Goal: Information Seeking & Learning: Find specific fact

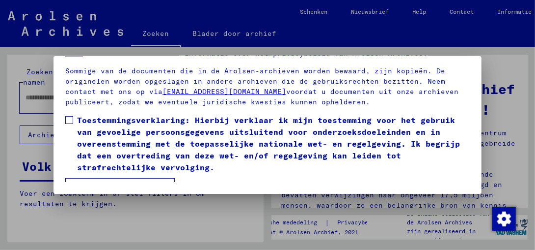
scroll to position [146, 0]
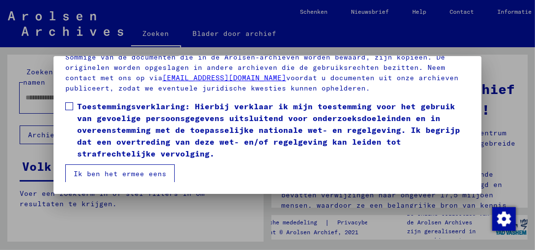
click at [136, 169] on button "Ik ben het ermee eens" at bounding box center [120, 173] width 110 height 19
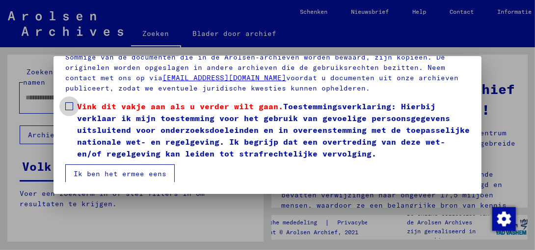
click at [71, 103] on span at bounding box center [69, 106] width 8 height 8
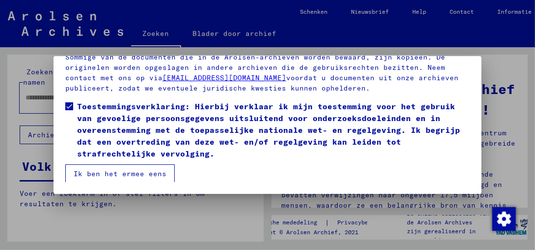
click at [114, 176] on button "Ik ben het ermee eens" at bounding box center [120, 173] width 110 height 19
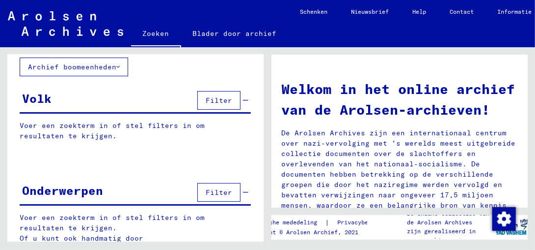
scroll to position [85, 0]
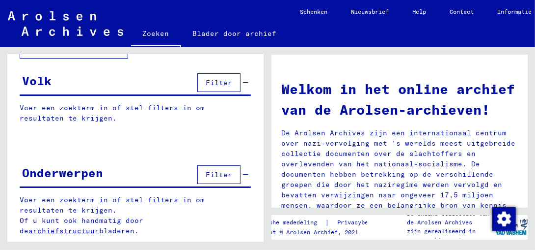
click at [99, 226] on link "archiefstructuur" at bounding box center [63, 230] width 71 height 9
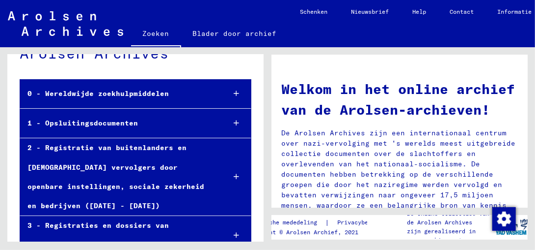
scroll to position [98, 0]
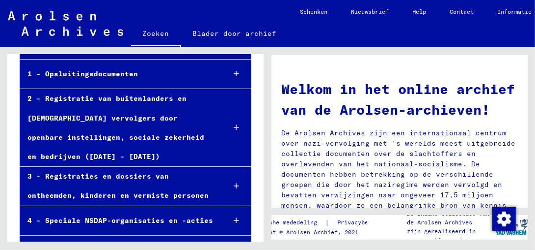
click at [234, 184] on icon at bounding box center [236, 185] width 5 height 7
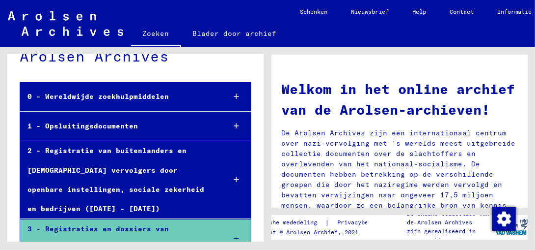
scroll to position [0, 0]
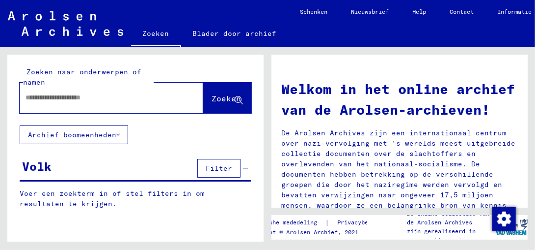
click at [58, 98] on input "text" at bounding box center [100, 97] width 148 height 10
type input "********"
click at [212, 100] on span "Zoeken" at bounding box center [226, 98] width 29 height 10
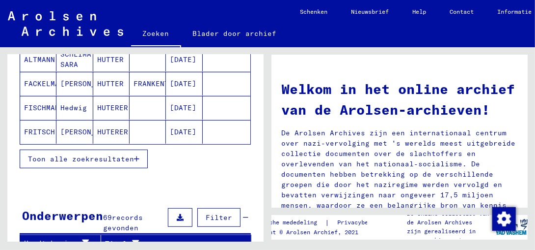
scroll to position [196, 0]
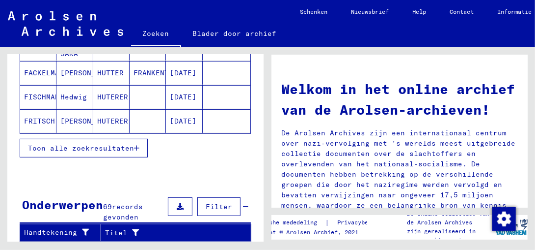
click at [102, 146] on span "Toon alle zoekresultaten" at bounding box center [81, 147] width 106 height 9
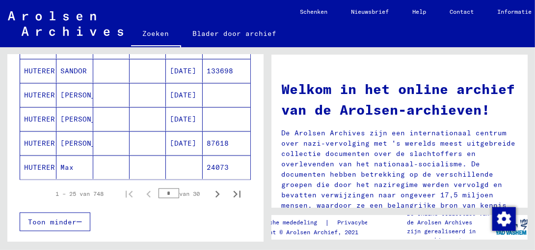
scroll to position [639, 0]
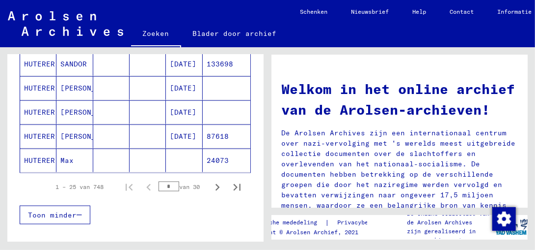
click at [34, 129] on mat-cell "HUTERER" at bounding box center [38, 136] width 36 height 24
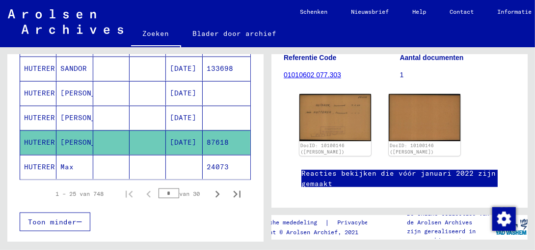
scroll to position [98, 0]
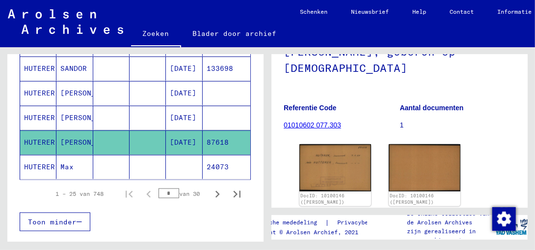
click at [323, 146] on img at bounding box center [336, 167] width 72 height 47
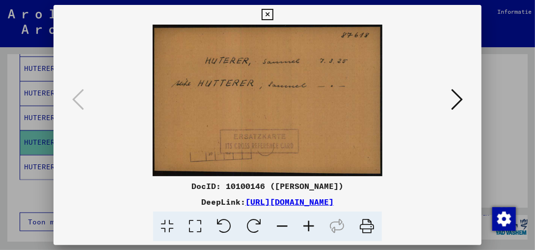
click at [260, 201] on link "[URL][DOMAIN_NAME]" at bounding box center [290, 201] width 88 height 10
